Goal: Information Seeking & Learning: Learn about a topic

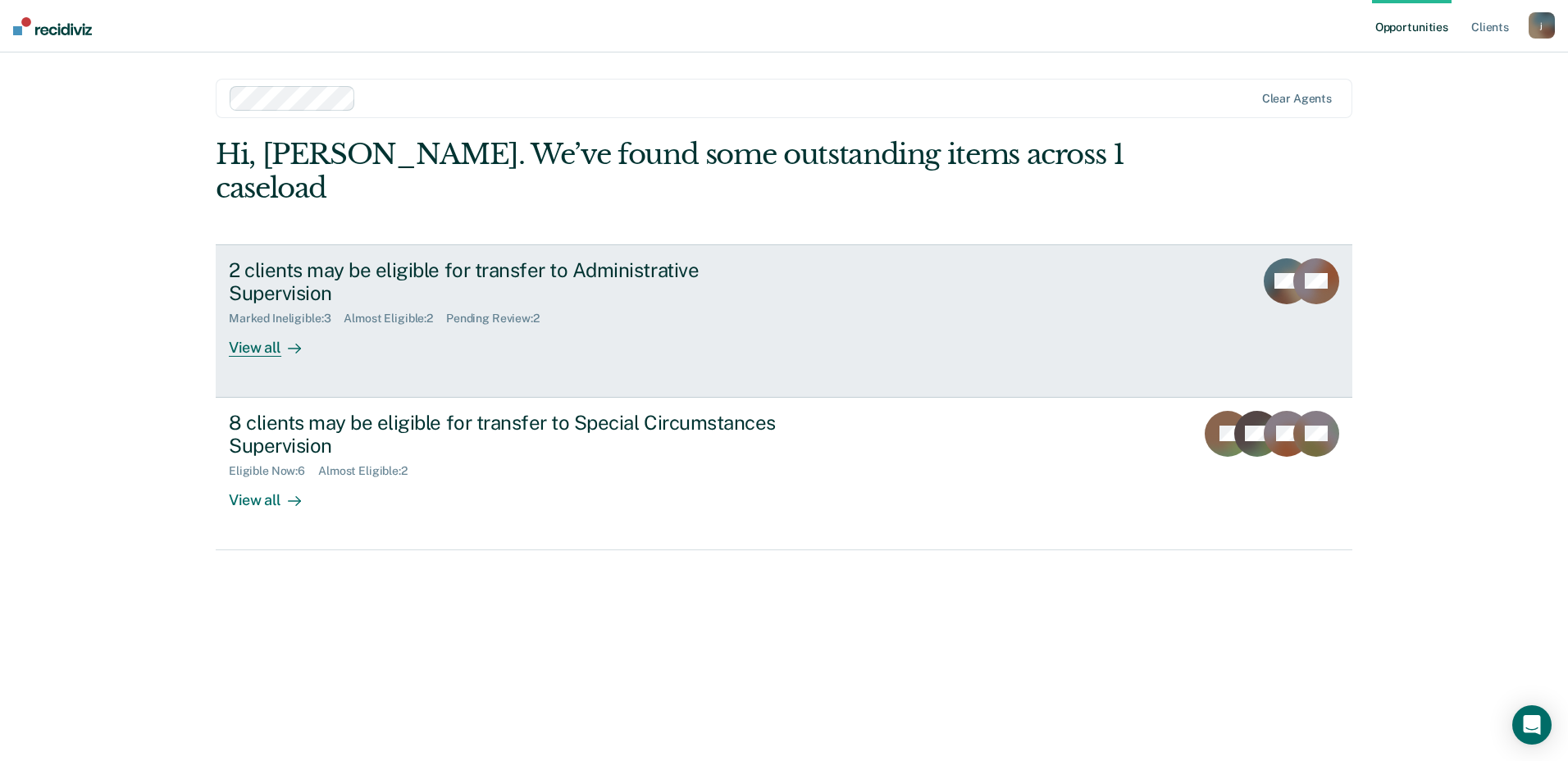
click at [605, 259] on div "2 clients may be eligible for transfer to Administrative Supervision" at bounding box center [516, 282] width 576 height 47
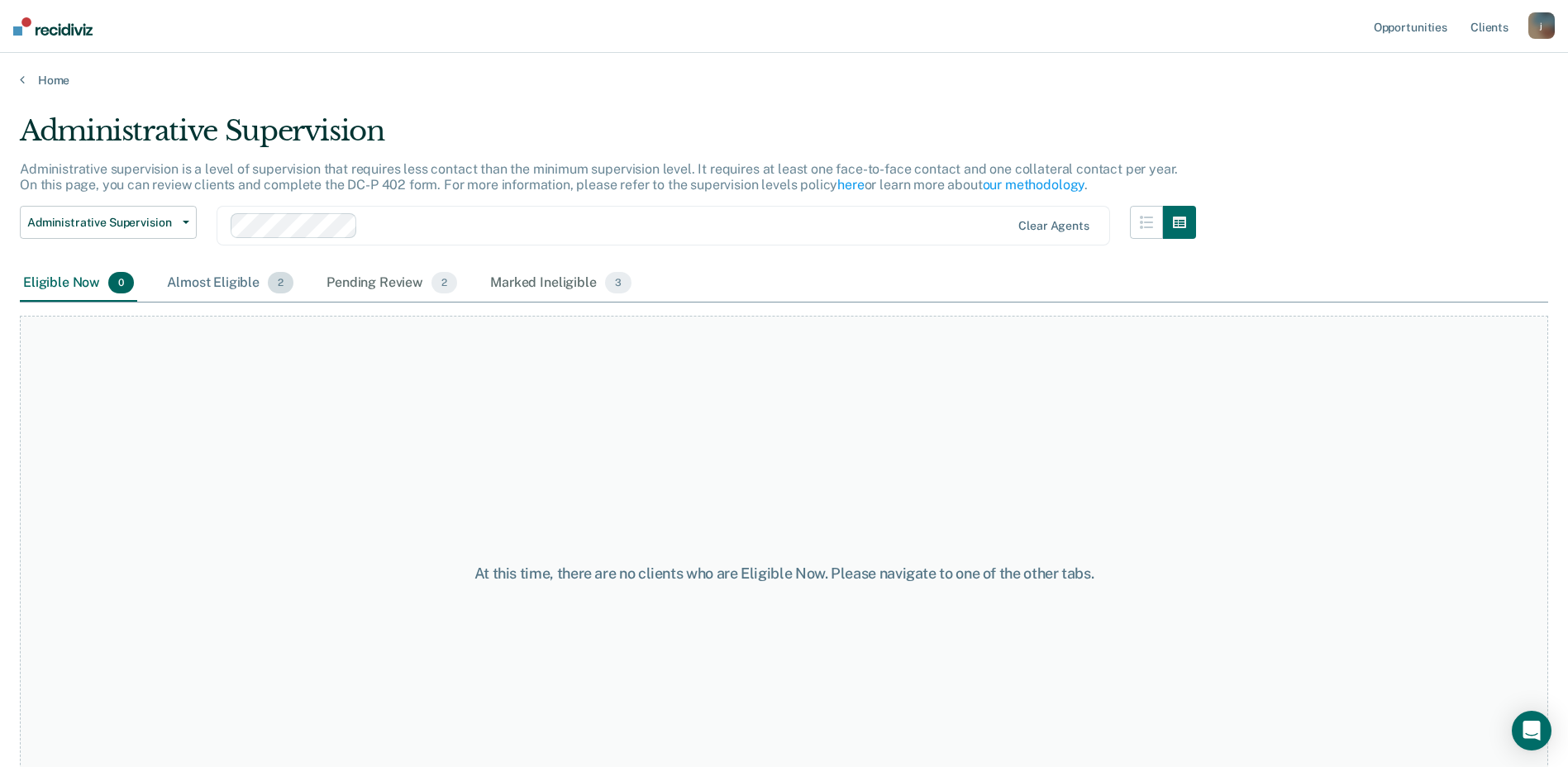
click at [216, 281] on div "Almost Eligible 2" at bounding box center [230, 283] width 133 height 36
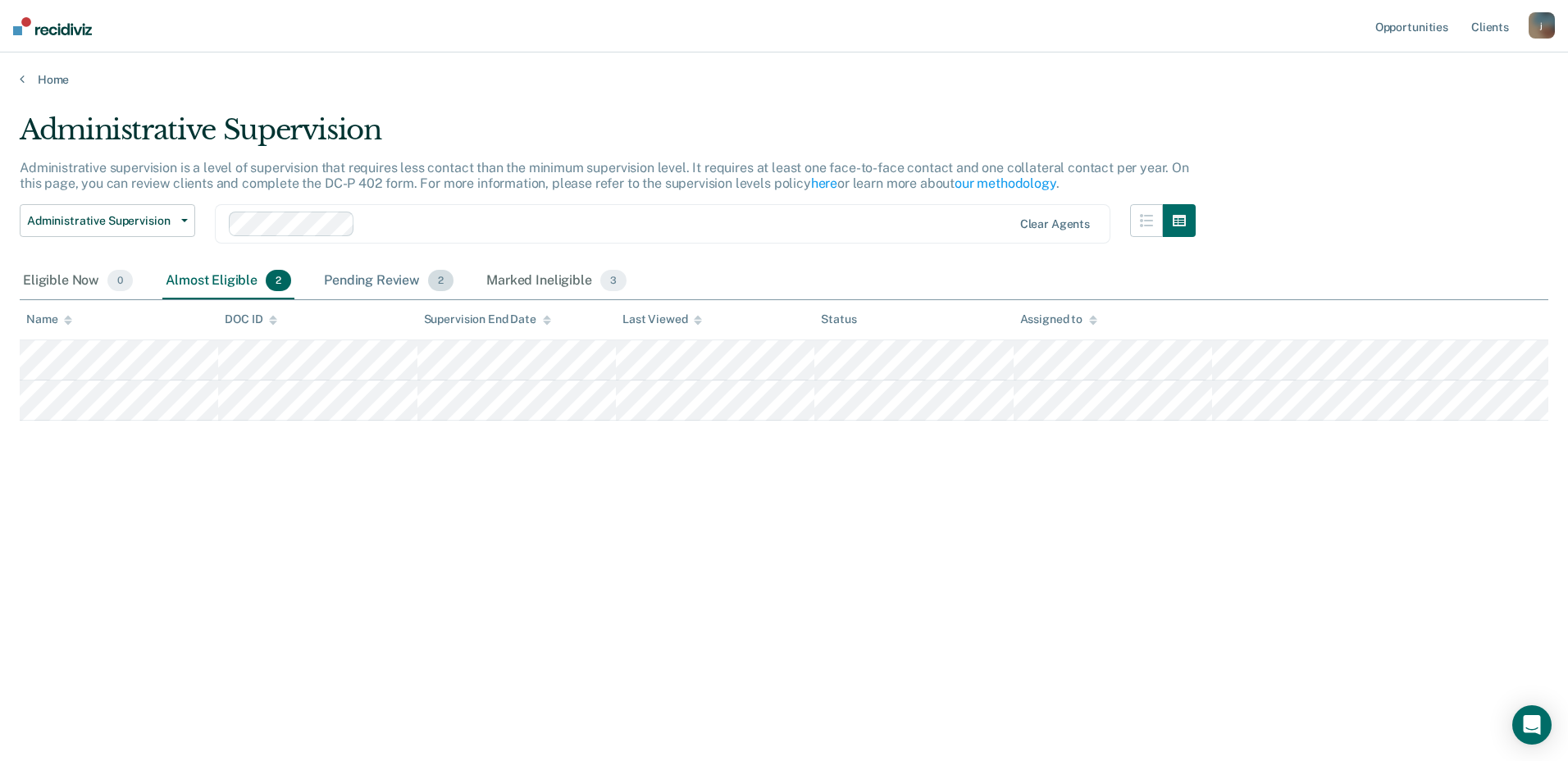
click at [375, 271] on div "Pending Review 2" at bounding box center [388, 281] width 136 height 36
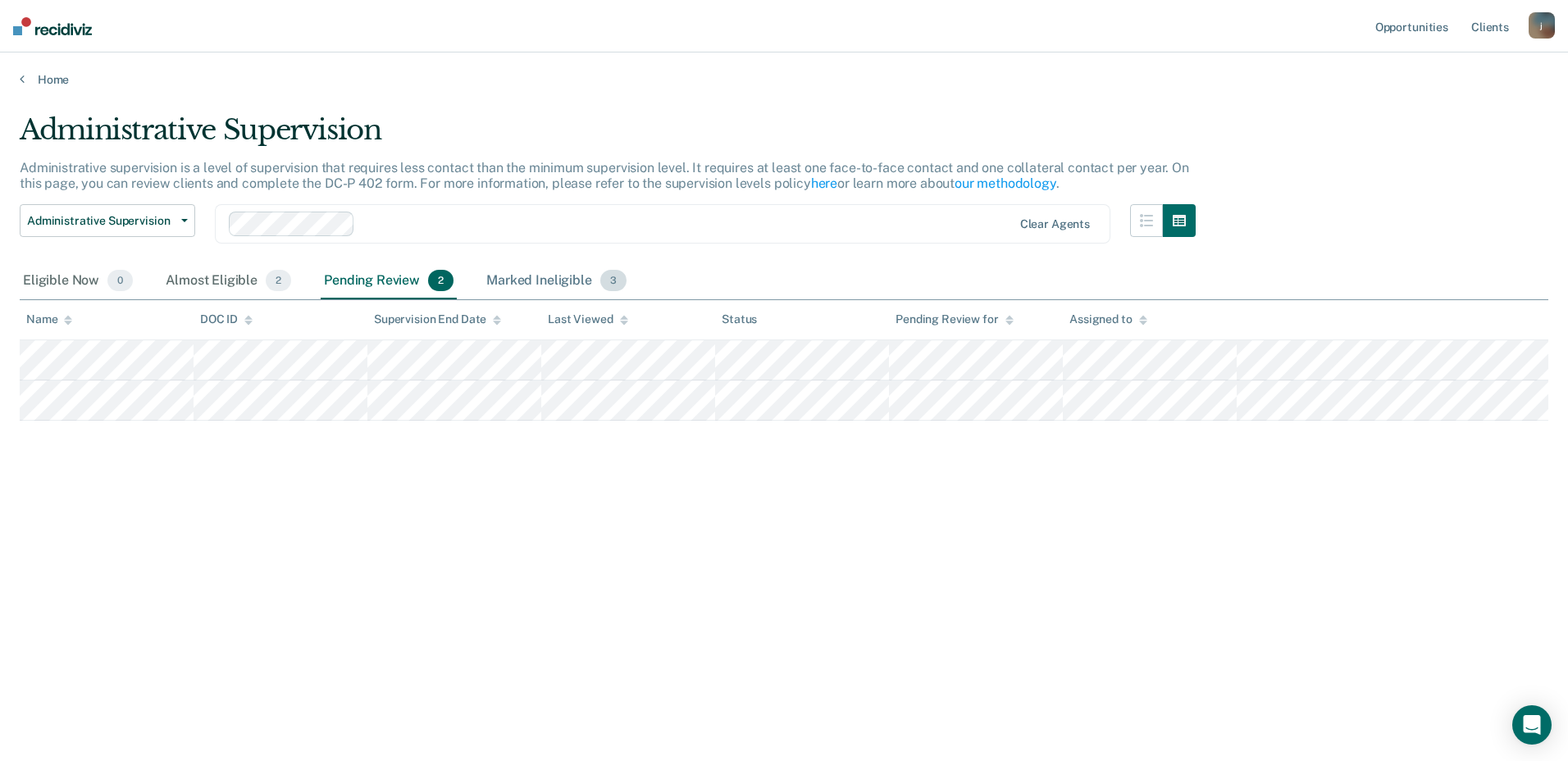
click at [567, 277] on div "Marked Ineligible 3" at bounding box center [556, 281] width 147 height 36
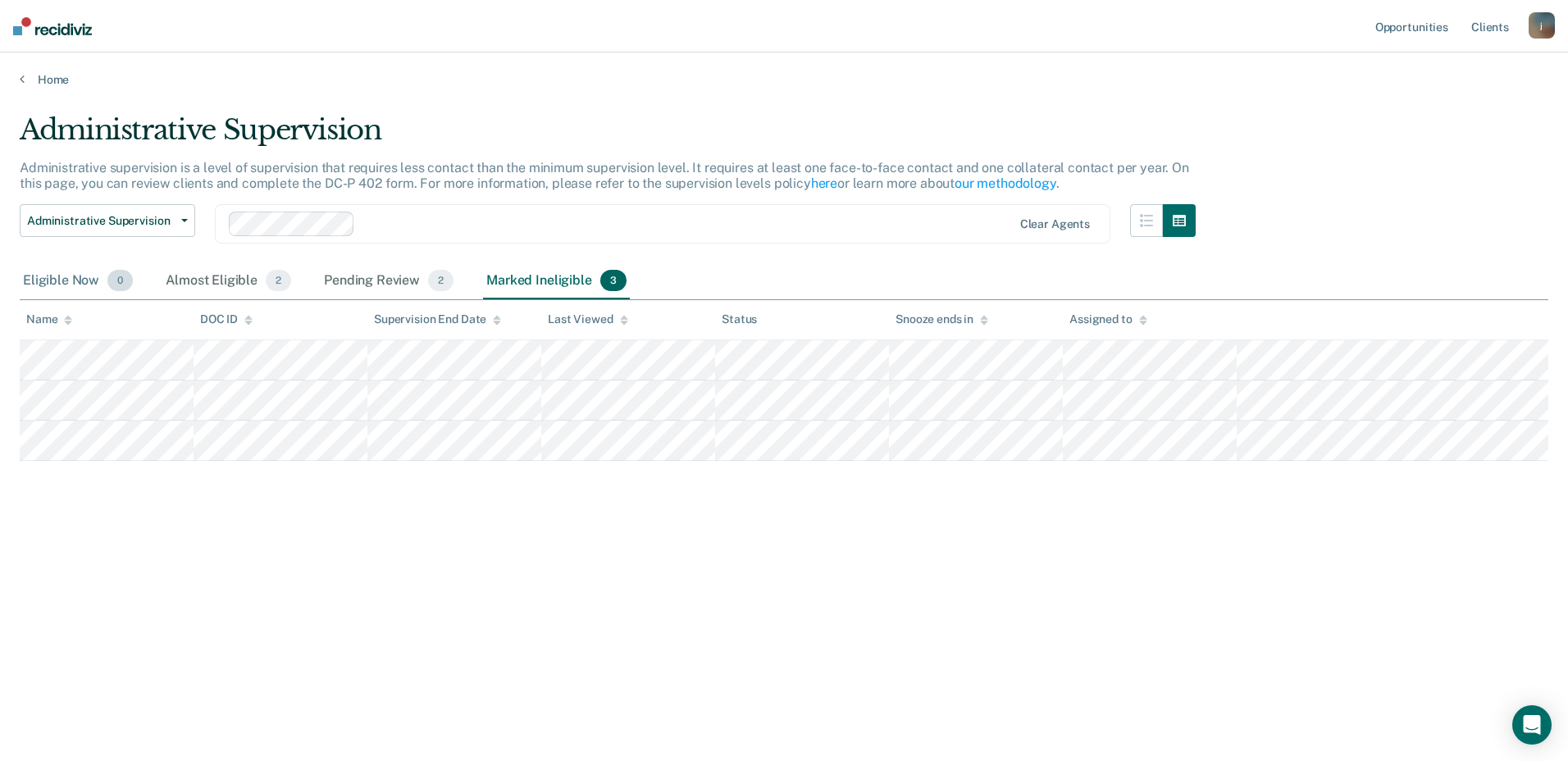
click at [46, 287] on div "Eligible Now 0" at bounding box center [78, 281] width 117 height 36
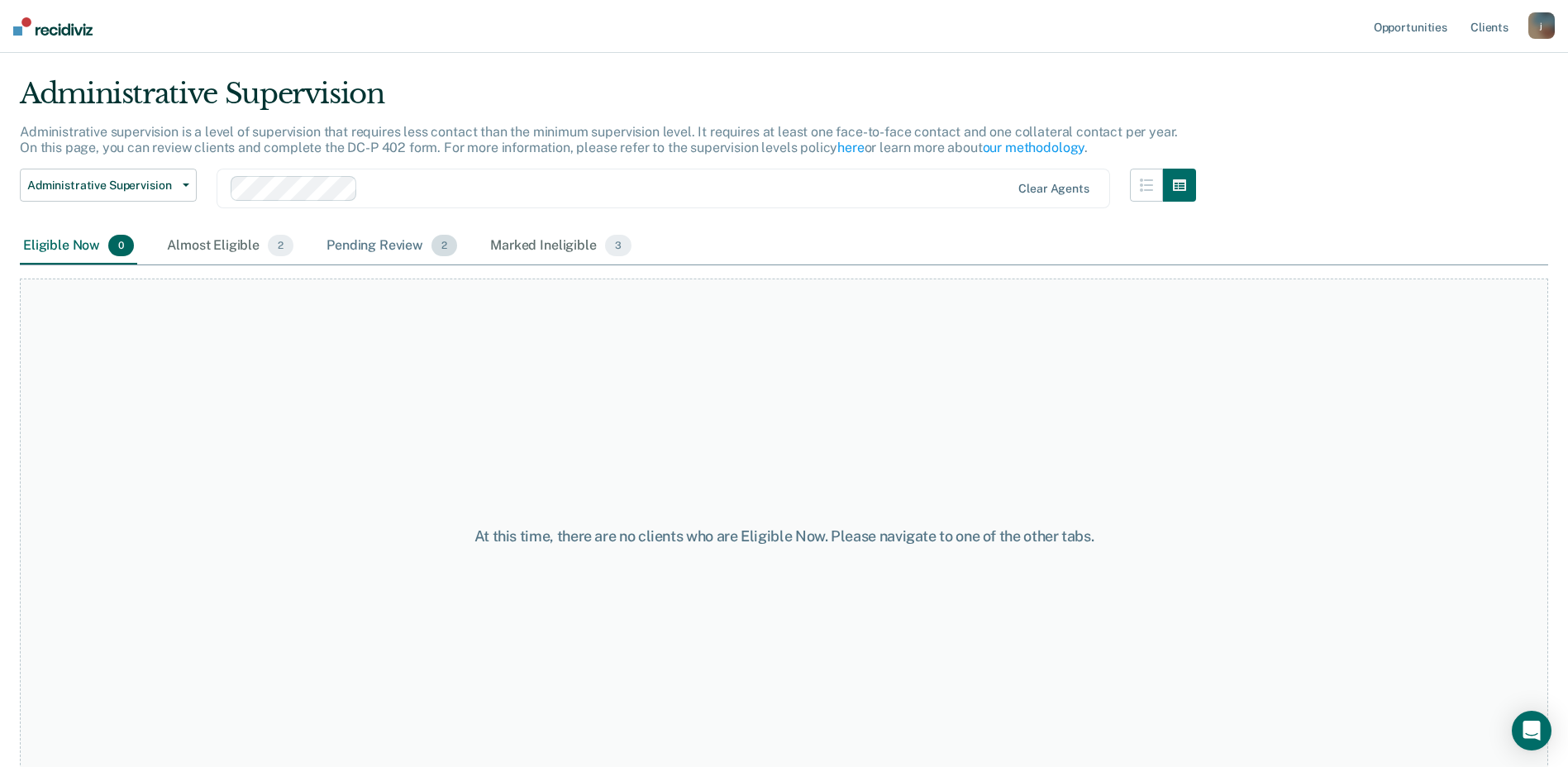
scroll to position [64, 0]
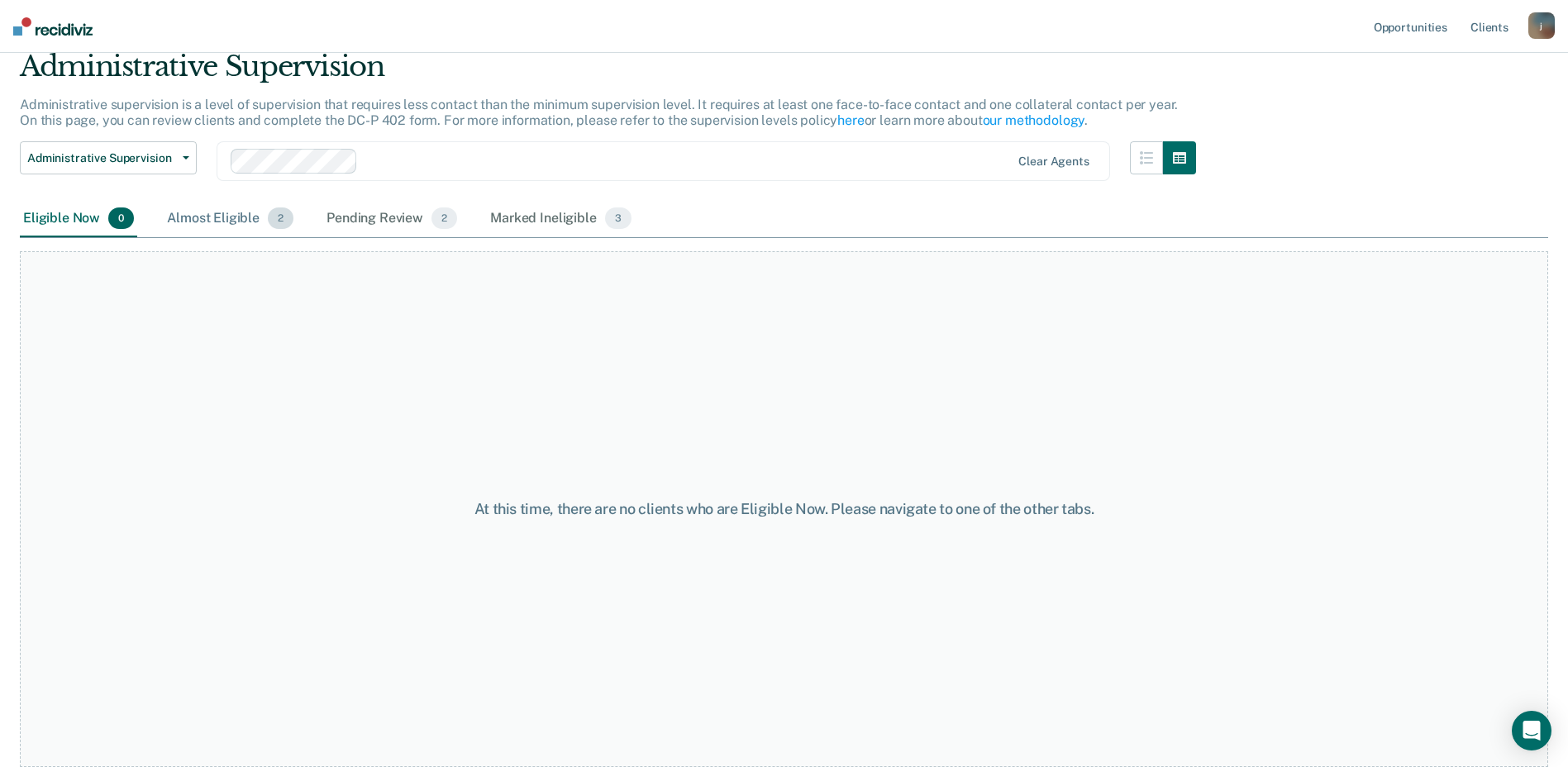
click at [181, 223] on div "Almost Eligible 2" at bounding box center [230, 219] width 133 height 36
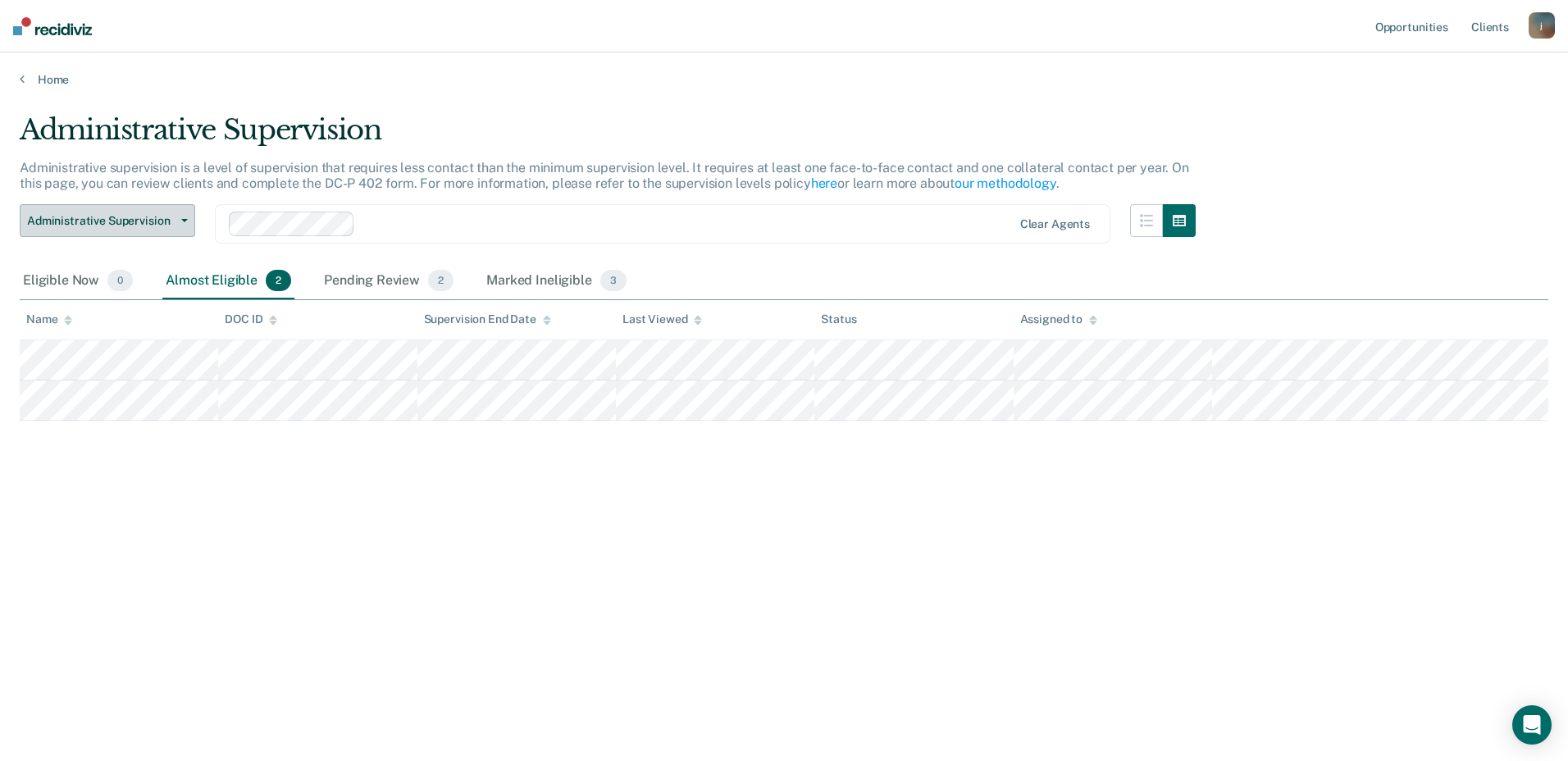
click at [154, 217] on span "Administrative Supervision" at bounding box center [101, 221] width 148 height 14
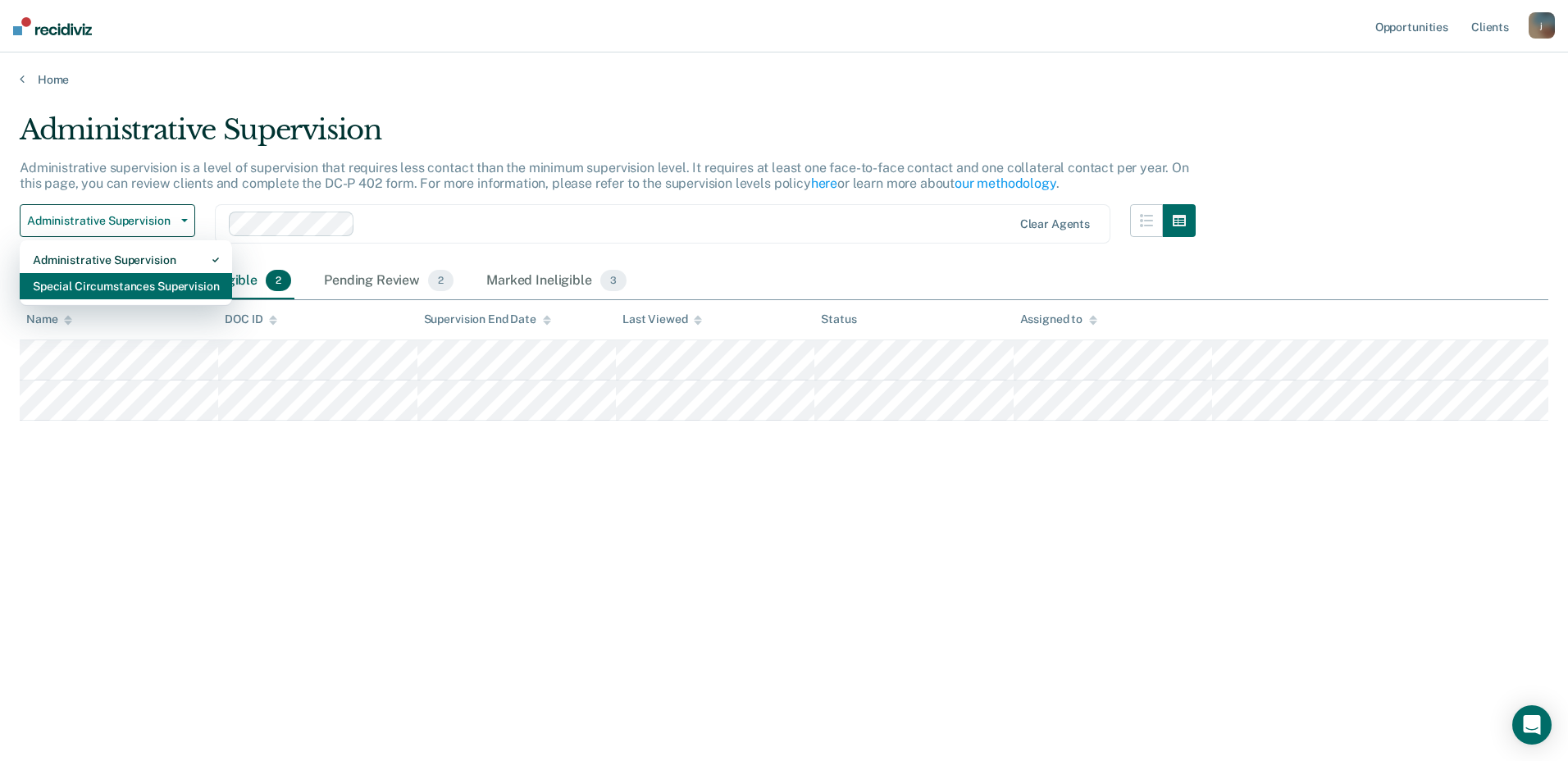
click at [97, 298] on div "Administrative Supervision Special Circumstances Supervision" at bounding box center [125, 273] width 212 height 65
click at [97, 289] on div "Special Circumstances Supervision" at bounding box center [125, 286] width 186 height 27
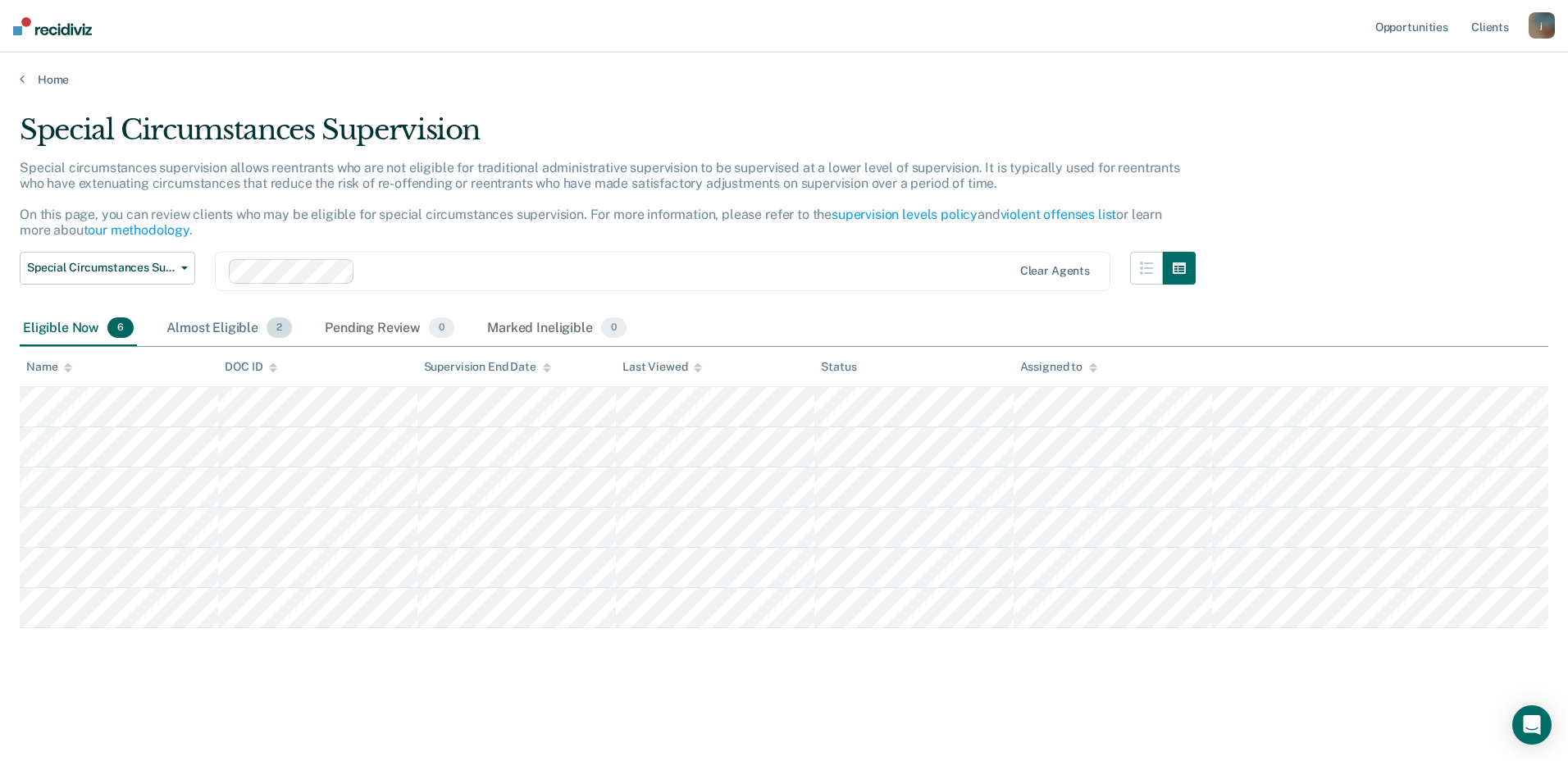
click at [197, 328] on div "Almost Eligible 2" at bounding box center [229, 329] width 132 height 36
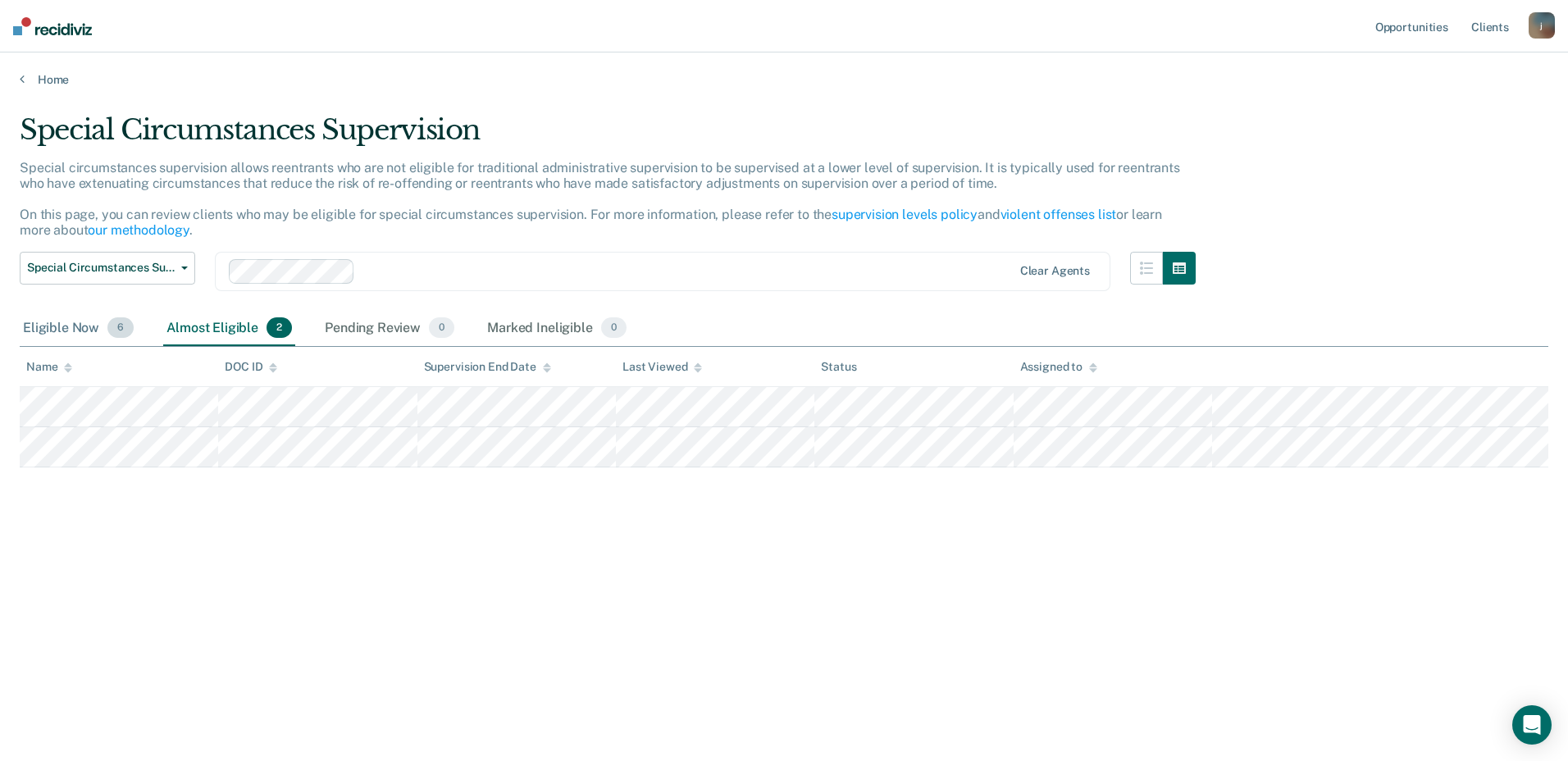
click at [55, 328] on div "Eligible Now 6" at bounding box center [78, 329] width 117 height 36
